Goal: Task Accomplishment & Management: Manage account settings

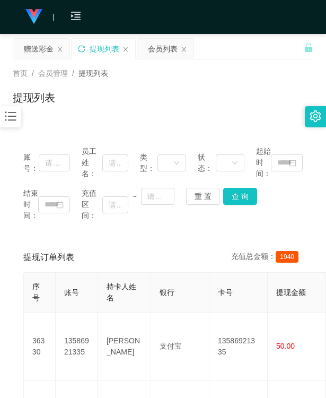
click at [83, 46] on icon "图标: sync" at bounding box center [81, 48] width 7 height 7
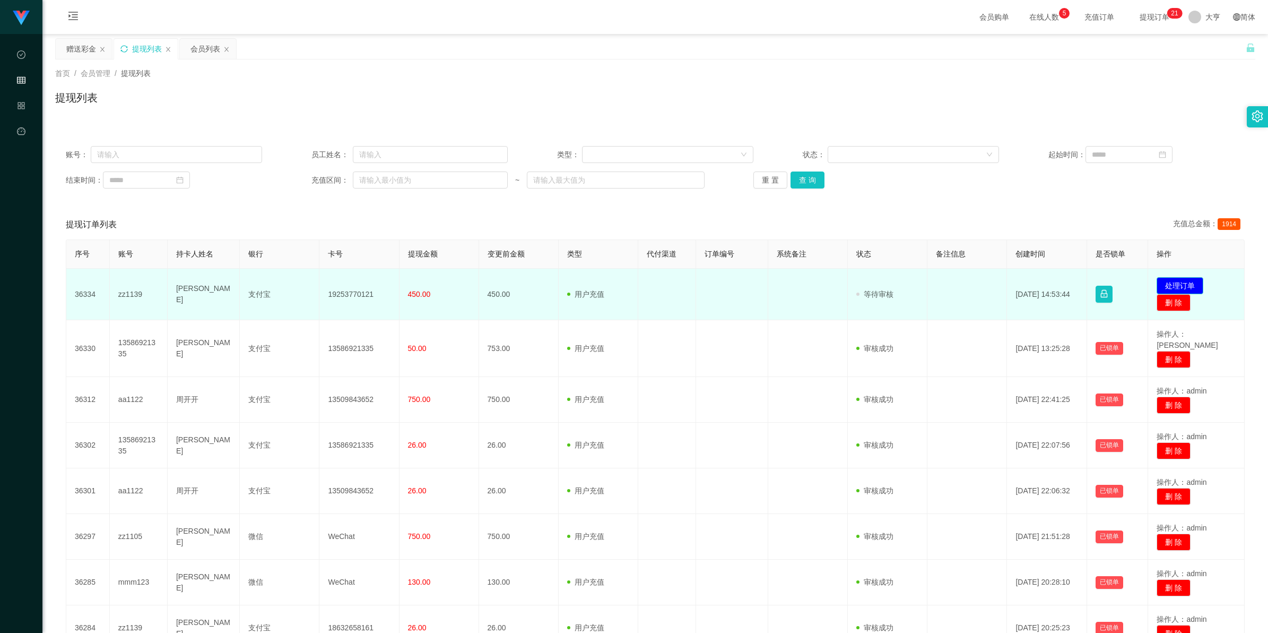
click at [326, 284] on button "处理订单" at bounding box center [1180, 285] width 47 height 17
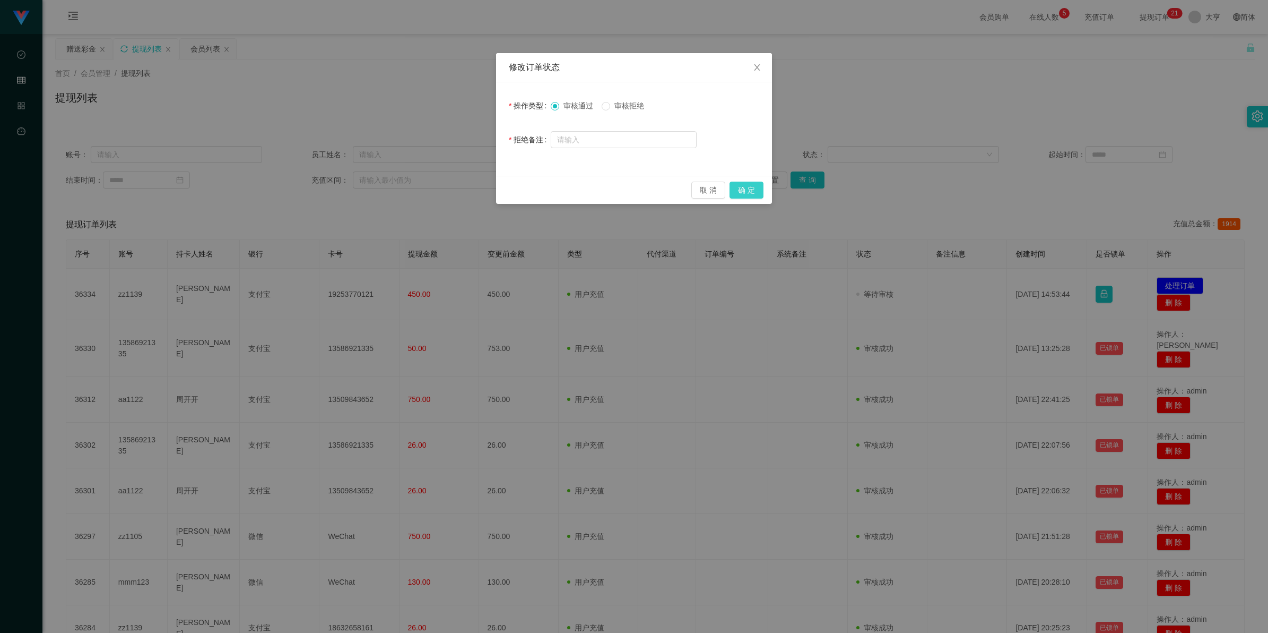
click at [326, 187] on button "确 定" at bounding box center [747, 190] width 34 height 17
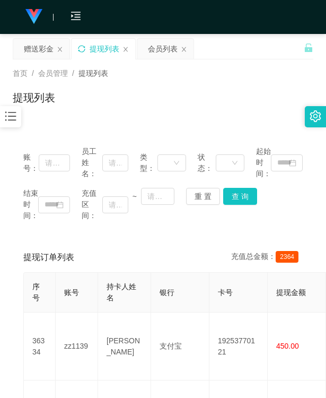
click at [184, 271] on div "提现订单列表 充值总金额： 2364" at bounding box center [163, 258] width 280 height 30
click at [81, 48] on icon "图标: sync" at bounding box center [81, 48] width 7 height 7
click at [266, 94] on div "首页 / 会员管理 / 提现列表 / 提现列表" at bounding box center [163, 91] width 301 height 46
click at [36, 46] on div "赠送彩金" at bounding box center [39, 49] width 30 height 20
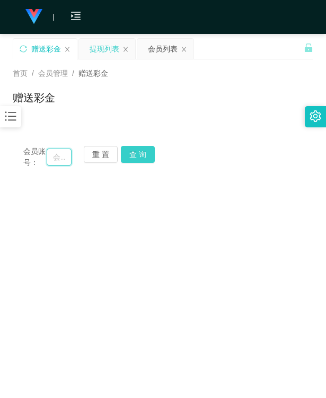
drag, startPoint x: 59, startPoint y: 162, endPoint x: 146, endPoint y: 152, distance: 87.6
click at [59, 160] on input "text" at bounding box center [59, 157] width 25 height 17
paste input "aa1122"
type input "aa1122"
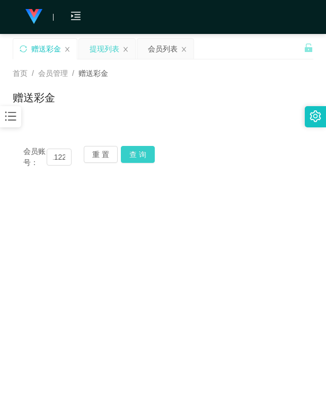
click at [142, 152] on button "查 询" at bounding box center [138, 154] width 34 height 17
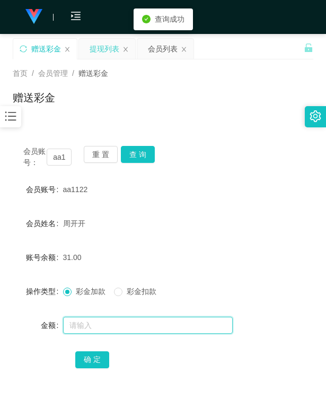
click at [92, 325] on input "text" at bounding box center [148, 325] width 170 height 17
type input "5"
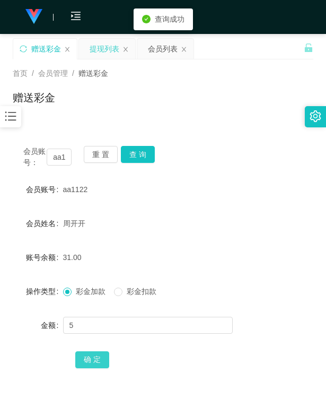
click at [93, 353] on button "确 定" at bounding box center [92, 359] width 34 height 17
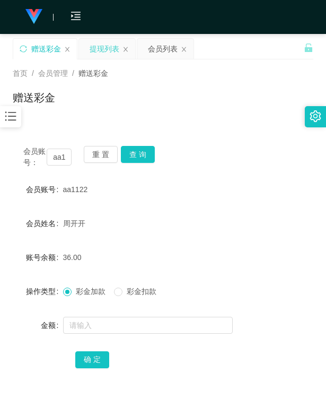
drag, startPoint x: 181, startPoint y: 104, endPoint x: 118, endPoint y: 88, distance: 64.8
click at [182, 102] on div "赠送彩金" at bounding box center [163, 102] width 301 height 24
click at [22, 47] on icon "图标: sync" at bounding box center [23, 48] width 7 height 7
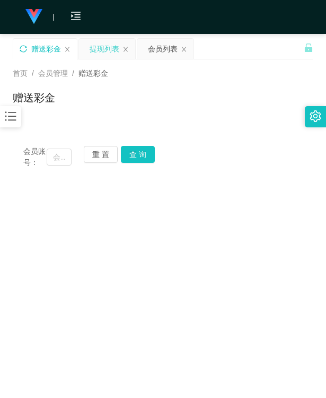
click at [203, 93] on div "赠送彩金" at bounding box center [163, 102] width 301 height 24
click at [170, 49] on div "会员列表" at bounding box center [163, 49] width 30 height 20
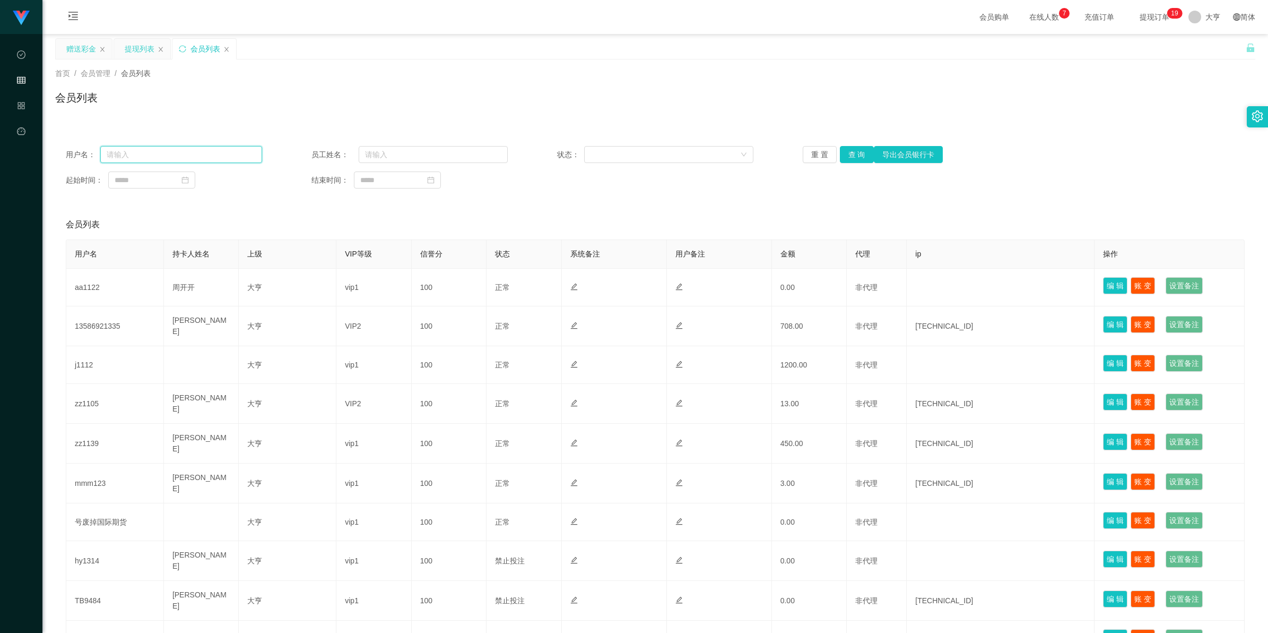
click at [223, 162] on input "text" at bounding box center [181, 154] width 162 height 17
paste input "zz1103"
type input "zz1103"
click at [326, 158] on button "查 询" at bounding box center [857, 154] width 34 height 17
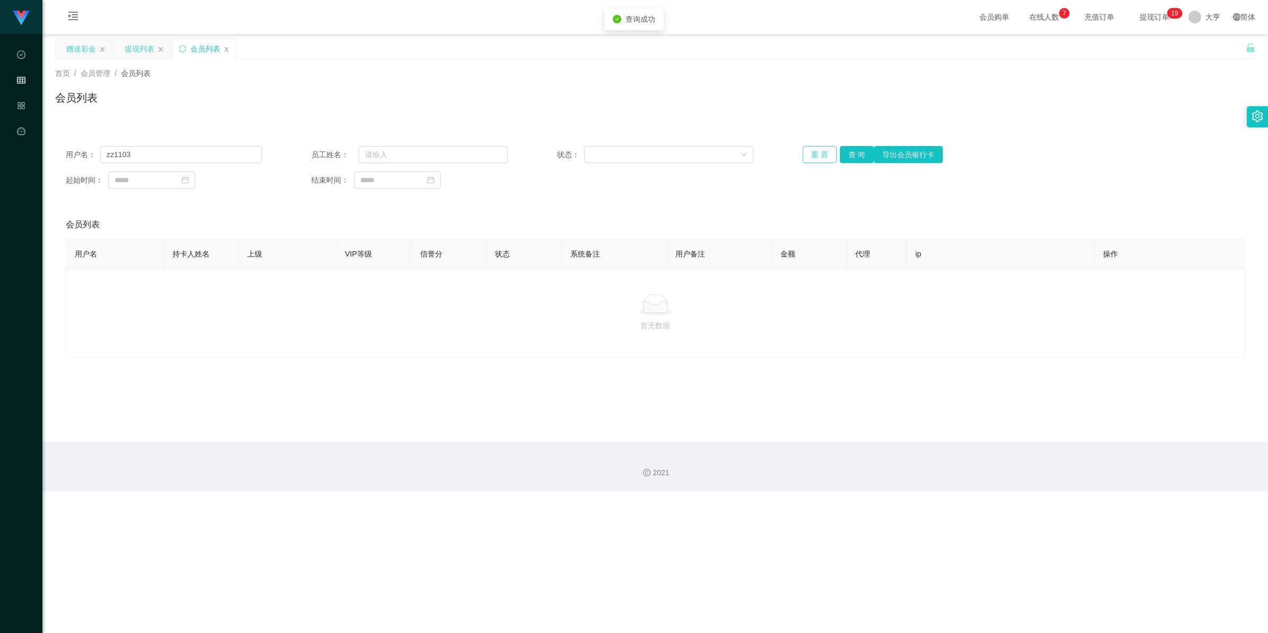
click at [326, 156] on button "重 置" at bounding box center [820, 154] width 34 height 17
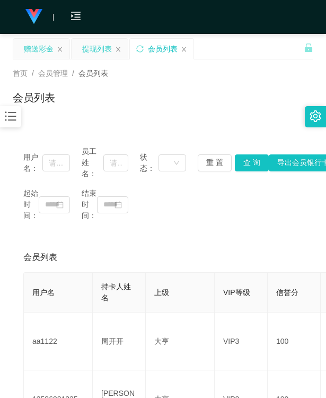
click at [156, 268] on div "会员列表" at bounding box center [163, 258] width 280 height 30
